Goal: Information Seeking & Learning: Learn about a topic

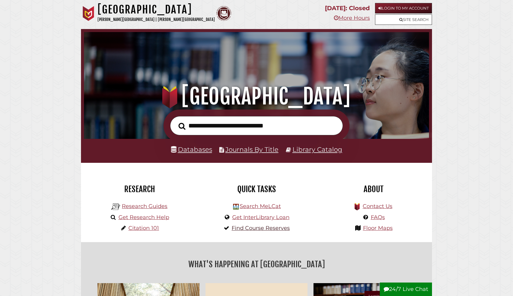
scroll to position [7, 0]
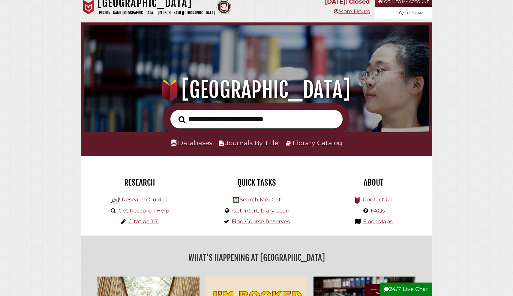
click at [194, 141] on link "Databases" at bounding box center [191, 143] width 41 height 8
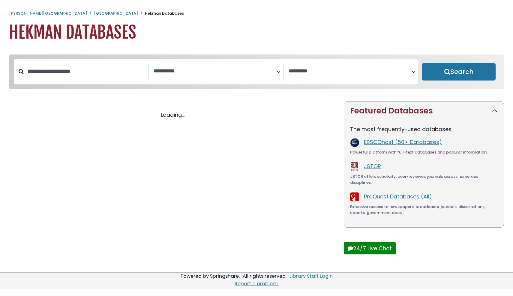
select select "Database Subject Filter"
select select "Database Vendors Filter"
select select "Database Subject Filter"
select select "Database Vendors Filter"
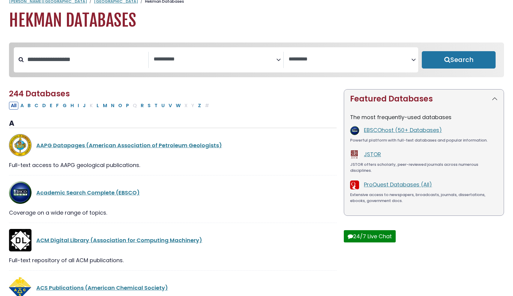
scroll to position [16, 0]
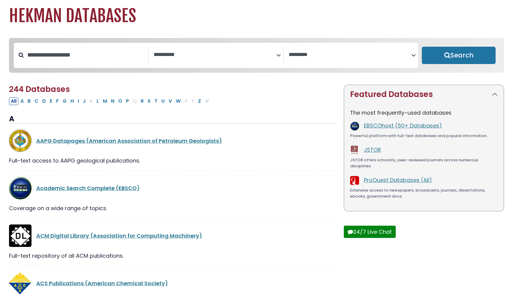
click at [188, 55] on textarea "Search" at bounding box center [214, 55] width 123 height 6
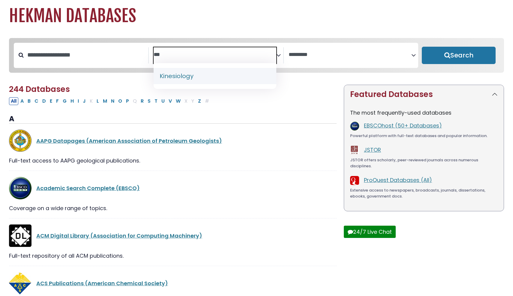
type textarea "***"
select select "*****"
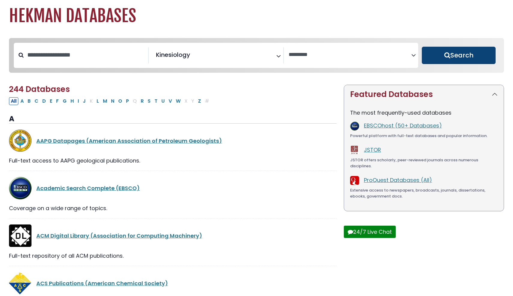
click at [448, 58] on button "Search" at bounding box center [459, 55] width 74 height 17
select select "Database Vendors Filter"
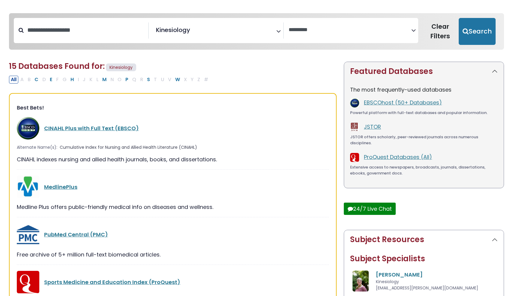
scroll to position [42, 0]
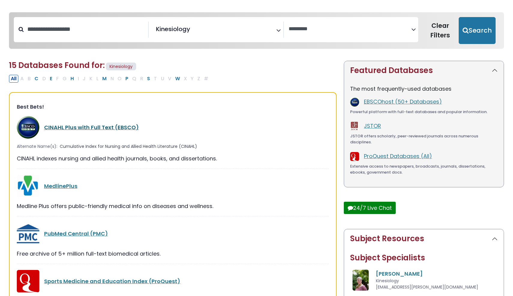
click at [90, 126] on link "CINAHL Plus with Full Text (EBSCO)" at bounding box center [91, 127] width 95 height 7
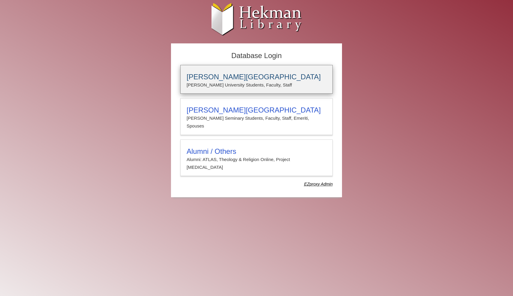
click at [233, 83] on p "Calvin University Students, Faculty, Staff" at bounding box center [256, 85] width 140 height 8
